Goal: Task Accomplishment & Management: Manage account settings

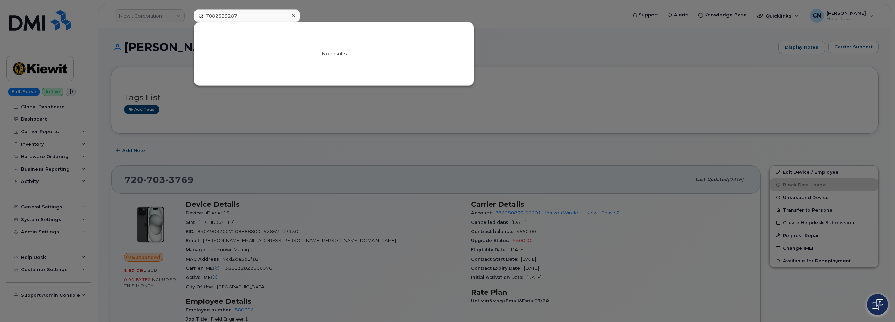
click at [188, 15] on div "7082529287 No results" at bounding box center [408, 15] width 440 height 13
drag, startPoint x: 207, startPoint y: 5, endPoint x: 148, endPoint y: 1, distance: 59.0
click at [188, 9] on div "6092802840 No results" at bounding box center [408, 15] width 440 height 13
paste input "9133853997"
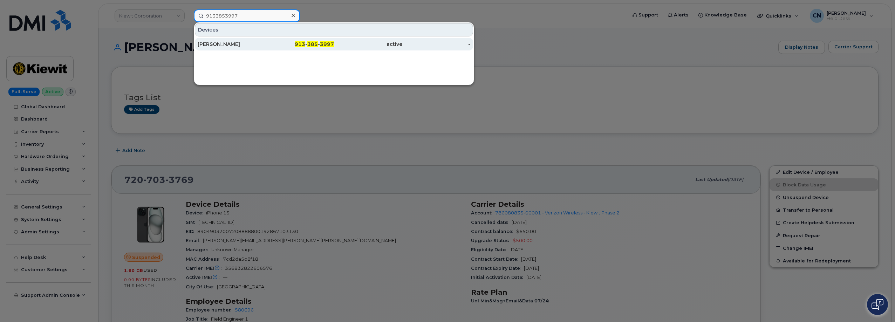
type input "9133853997"
click at [266, 49] on div "[PERSON_NAME]" at bounding box center [300, 44] width 68 height 13
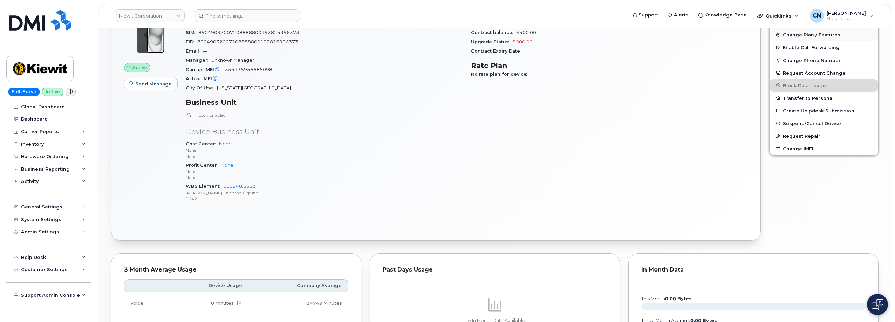
scroll to position [140, 0]
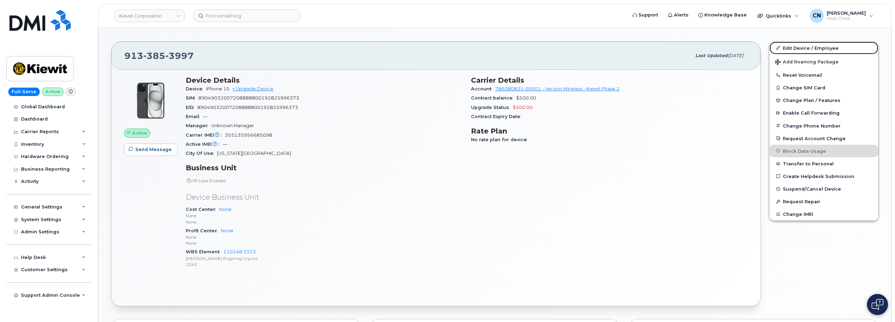
drag, startPoint x: 809, startPoint y: 48, endPoint x: 516, endPoint y: 49, distance: 293.1
click at [809, 48] on link "Edit Device / Employee" at bounding box center [824, 48] width 109 height 13
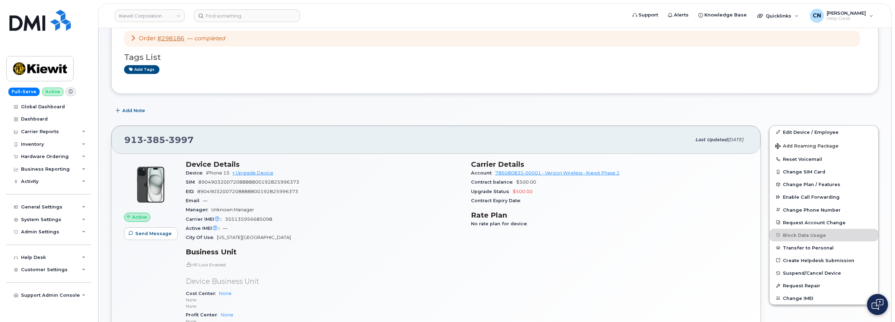
scroll to position [0, 0]
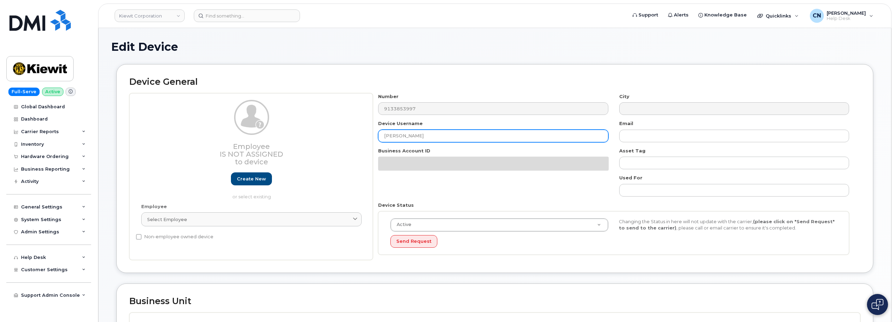
drag, startPoint x: 417, startPoint y: 134, endPoint x: 340, endPoint y: 127, distance: 77.5
click at [341, 127] on div "Employee Is not assigned to device Create new or select existing Employee Selec…" at bounding box center [494, 176] width 731 height 167
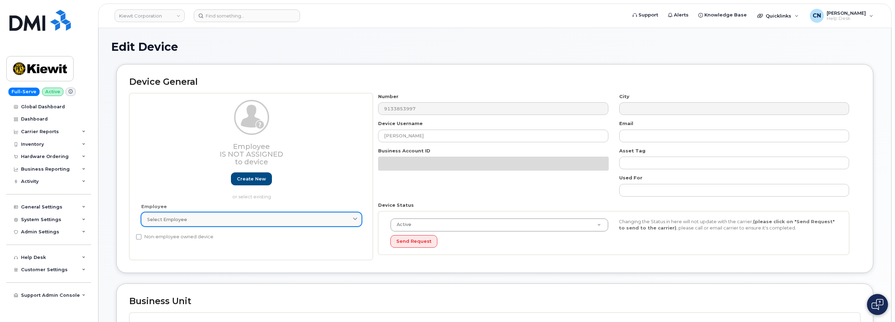
click at [218, 222] on div "Select employee" at bounding box center [251, 219] width 209 height 7
paste input "[PERSON_NAME]"
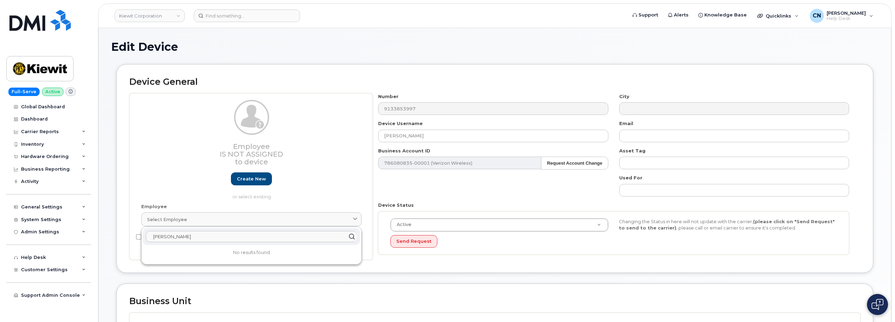
drag, startPoint x: 188, startPoint y: 237, endPoint x: 95, endPoint y: 233, distance: 93.3
type input "[PERSON_NAME]"
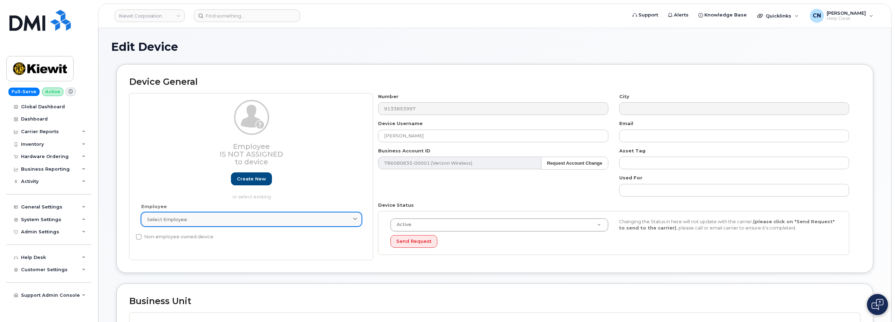
click at [169, 225] on link "Select employee" at bounding box center [251, 219] width 221 height 14
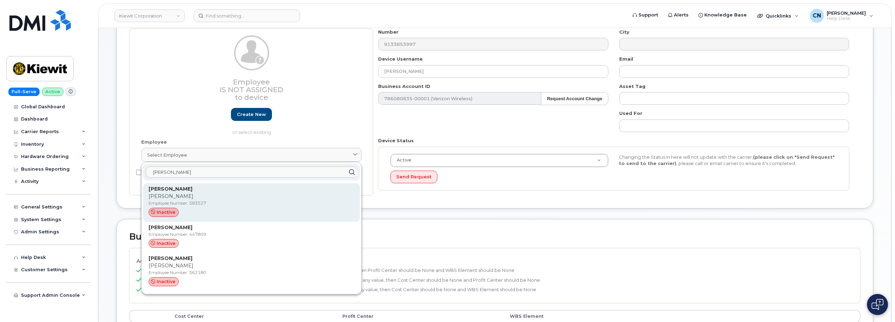
scroll to position [70, 0]
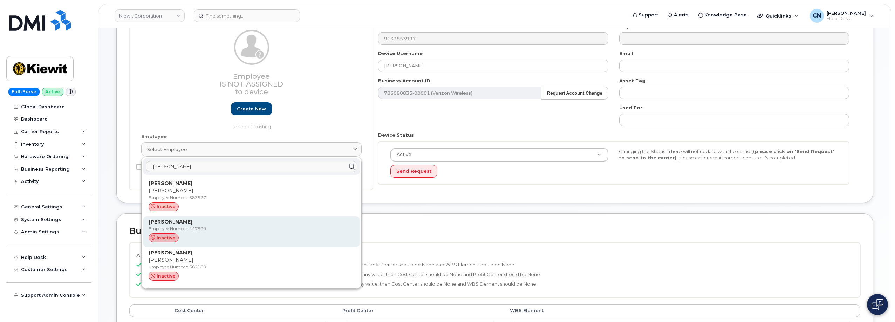
type input "Houck"
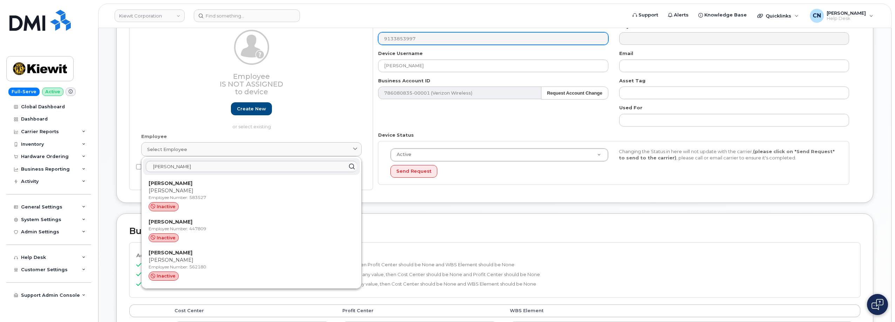
drag, startPoint x: 244, startPoint y: 188, endPoint x: 473, endPoint y: 40, distance: 272.0
click at [244, 188] on p "Chris" at bounding box center [252, 190] width 206 height 7
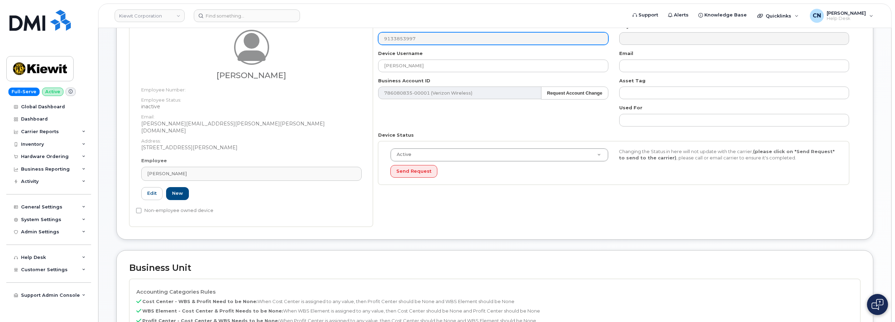
type input "583527"
type input "Christopher Houck"
type input "chris.houck@kiewit.com"
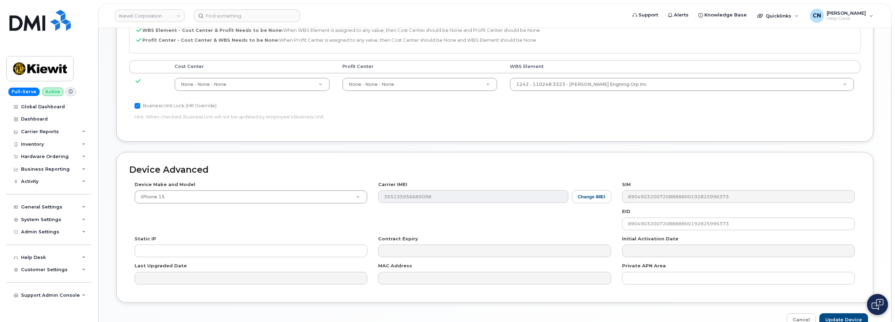
scroll to position [383, 0]
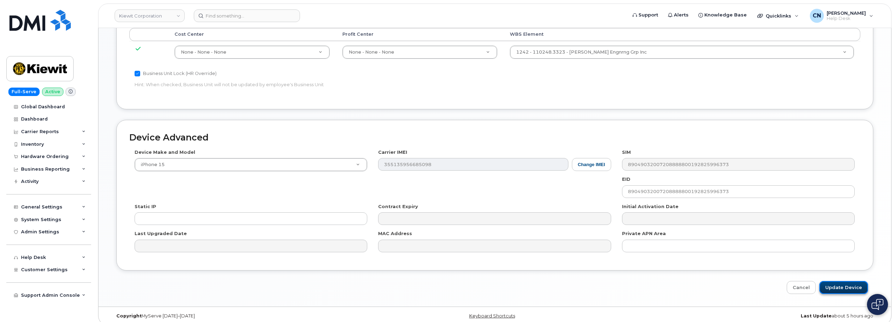
click at [831, 281] on input "Update Device" at bounding box center [844, 287] width 49 height 13
type input "Saving..."
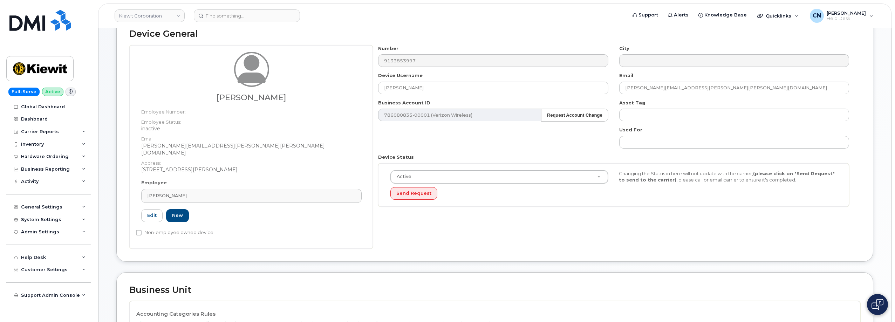
scroll to position [0, 0]
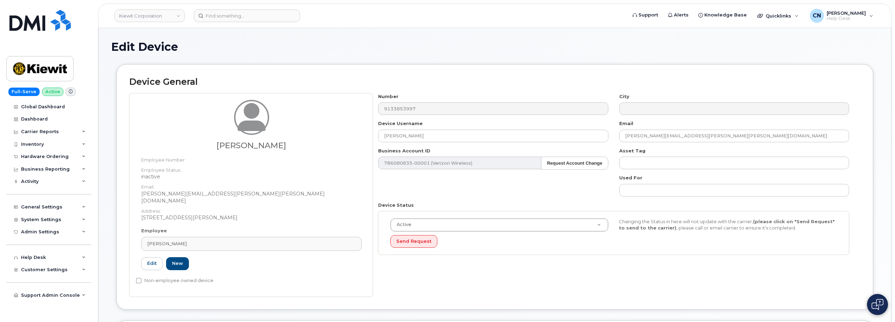
drag, startPoint x: 707, startPoint y: 129, endPoint x: 619, endPoint y: 131, distance: 88.7
click at [619, 131] on div "Email chris.houck@kiewit.com" at bounding box center [734, 131] width 241 height 22
drag, startPoint x: 626, startPoint y: 135, endPoint x: 698, endPoint y: 134, distance: 72.2
click at [698, 134] on input "chris.houck@kiewit.com" at bounding box center [734, 136] width 230 height 13
